Goal: Check status: Check status

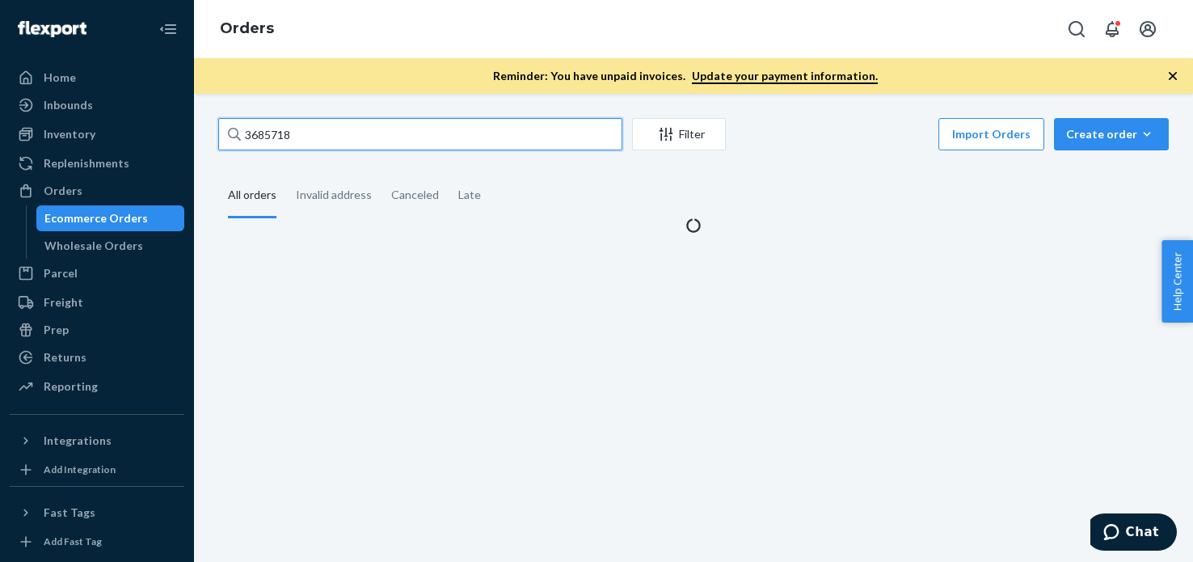
click at [414, 124] on input "3685718" at bounding box center [420, 134] width 404 height 32
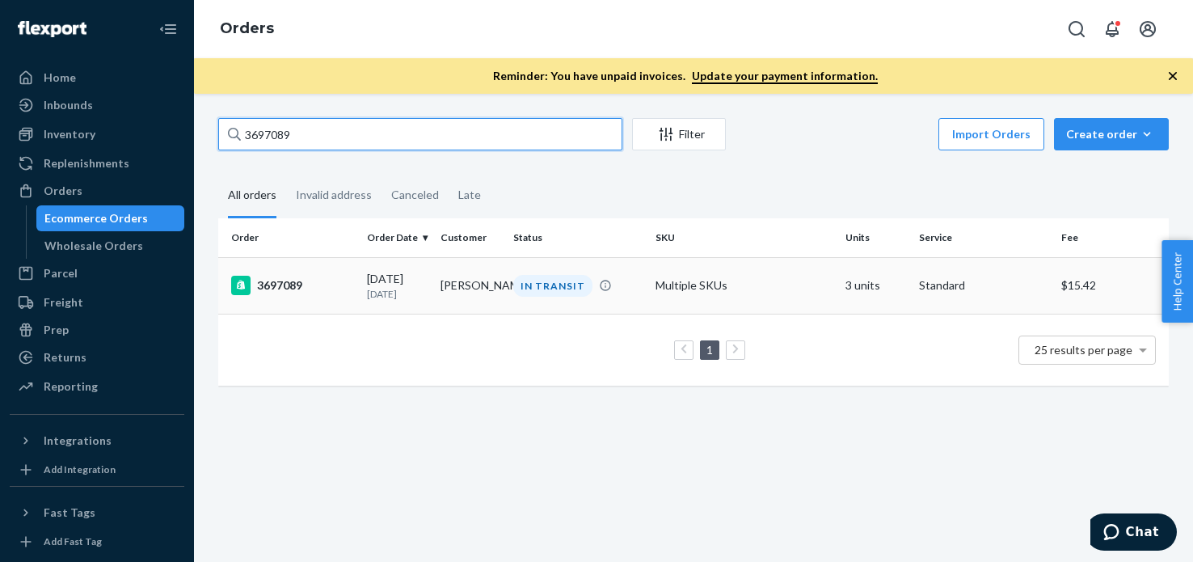
type input "3697089"
click at [282, 295] on div "3697089" at bounding box center [292, 285] width 123 height 19
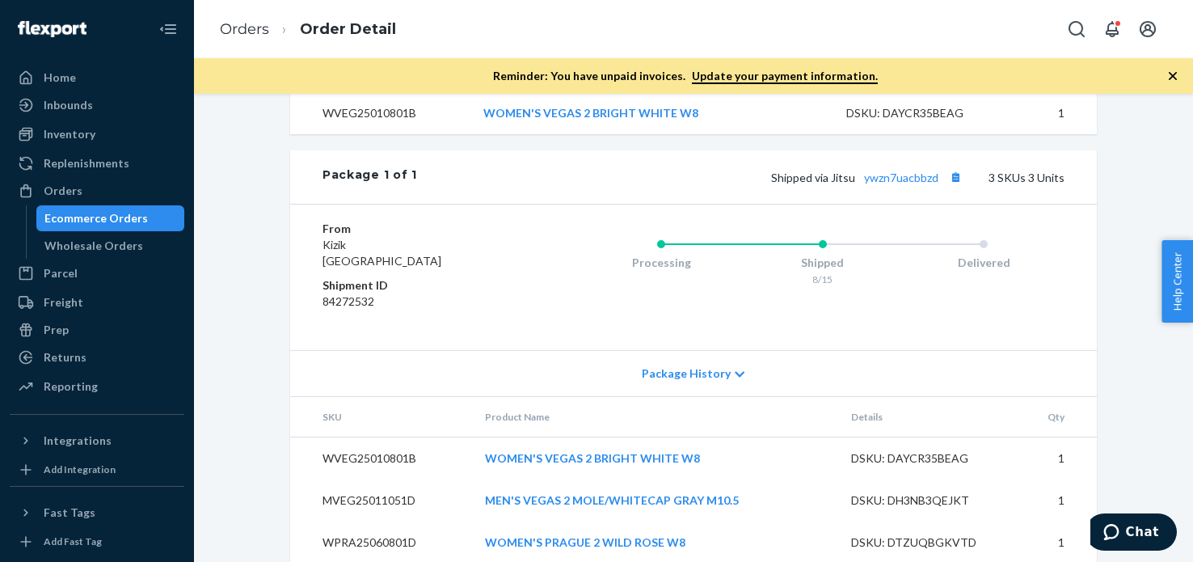
scroll to position [771, 0]
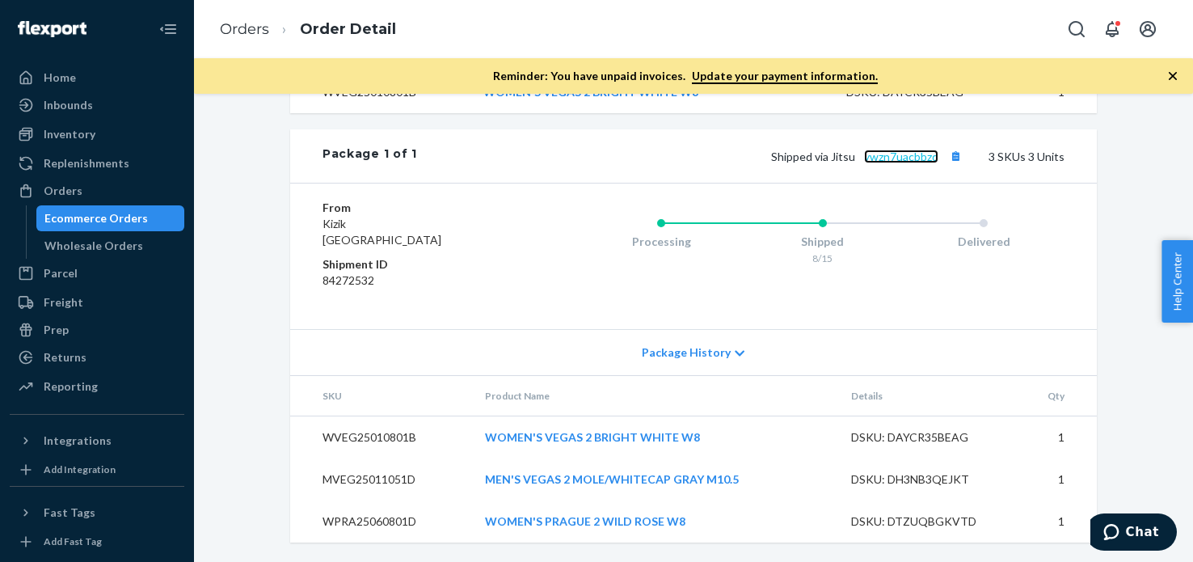
click at [916, 161] on link "ywzn7uacbbzd" at bounding box center [901, 156] width 74 height 14
